Goal: Obtain resource: Obtain resource

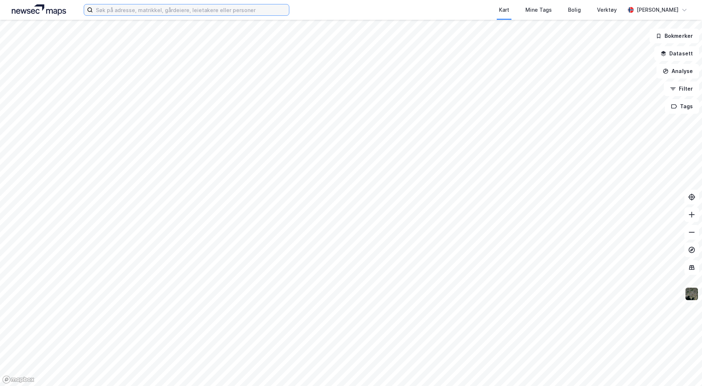
click at [144, 9] on input at bounding box center [191, 9] width 196 height 11
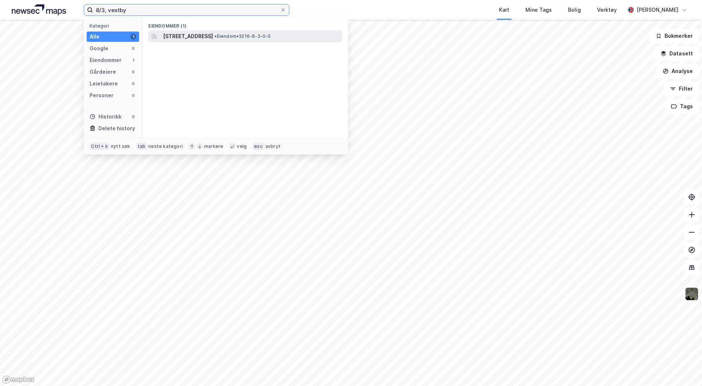
type input "8/3, vestby"
click at [199, 37] on span "[STREET_ADDRESS]" at bounding box center [188, 36] width 50 height 9
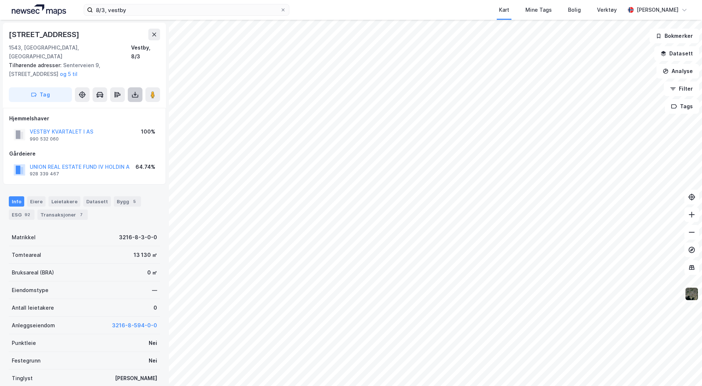
click at [133, 91] on icon at bounding box center [135, 94] width 7 height 7
click at [114, 107] on div "Last ned grunnbok" at bounding box center [99, 110] width 43 height 6
click at [664, 53] on icon "button" at bounding box center [664, 52] width 5 height 3
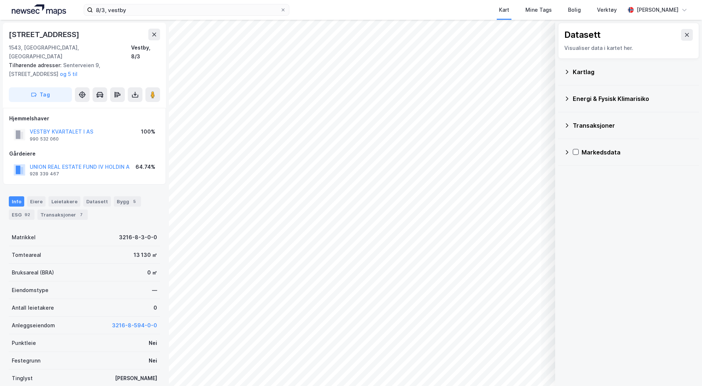
click at [581, 73] on div "Kartlag" at bounding box center [633, 72] width 121 height 9
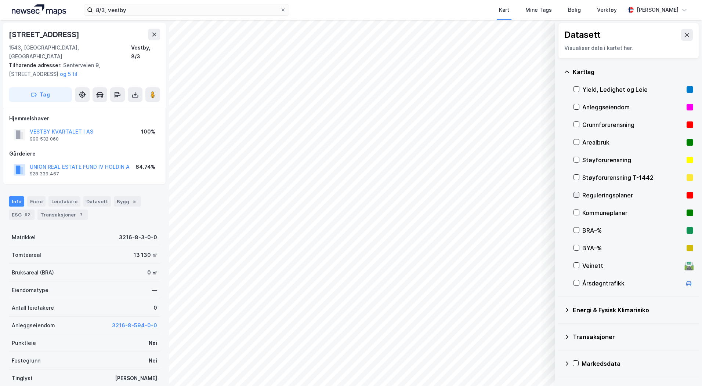
click at [579, 193] on icon at bounding box center [576, 195] width 5 height 5
